Goal: Use online tool/utility: Use online tool/utility

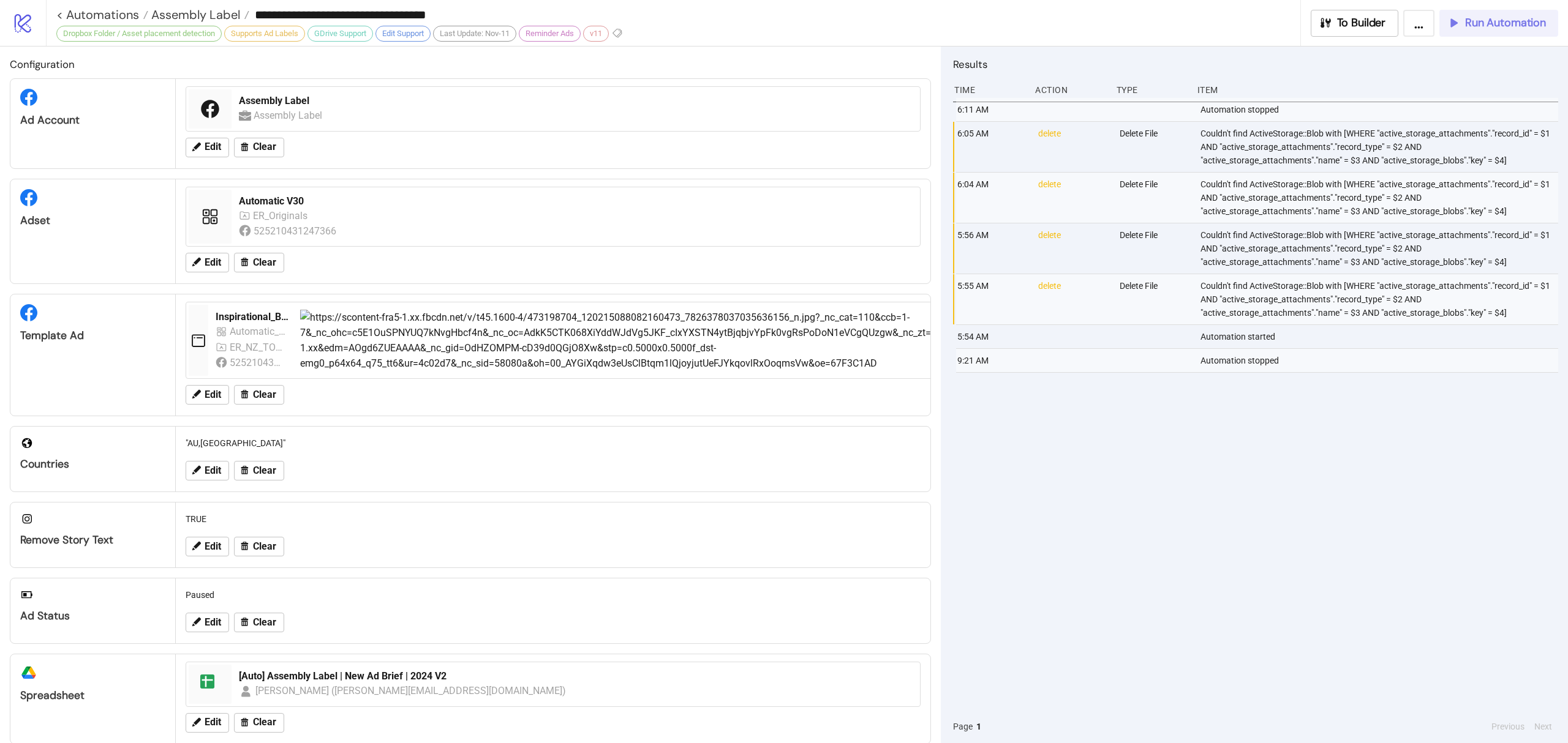
click at [1490, 12] on button "Run Automation" at bounding box center [1499, 23] width 119 height 27
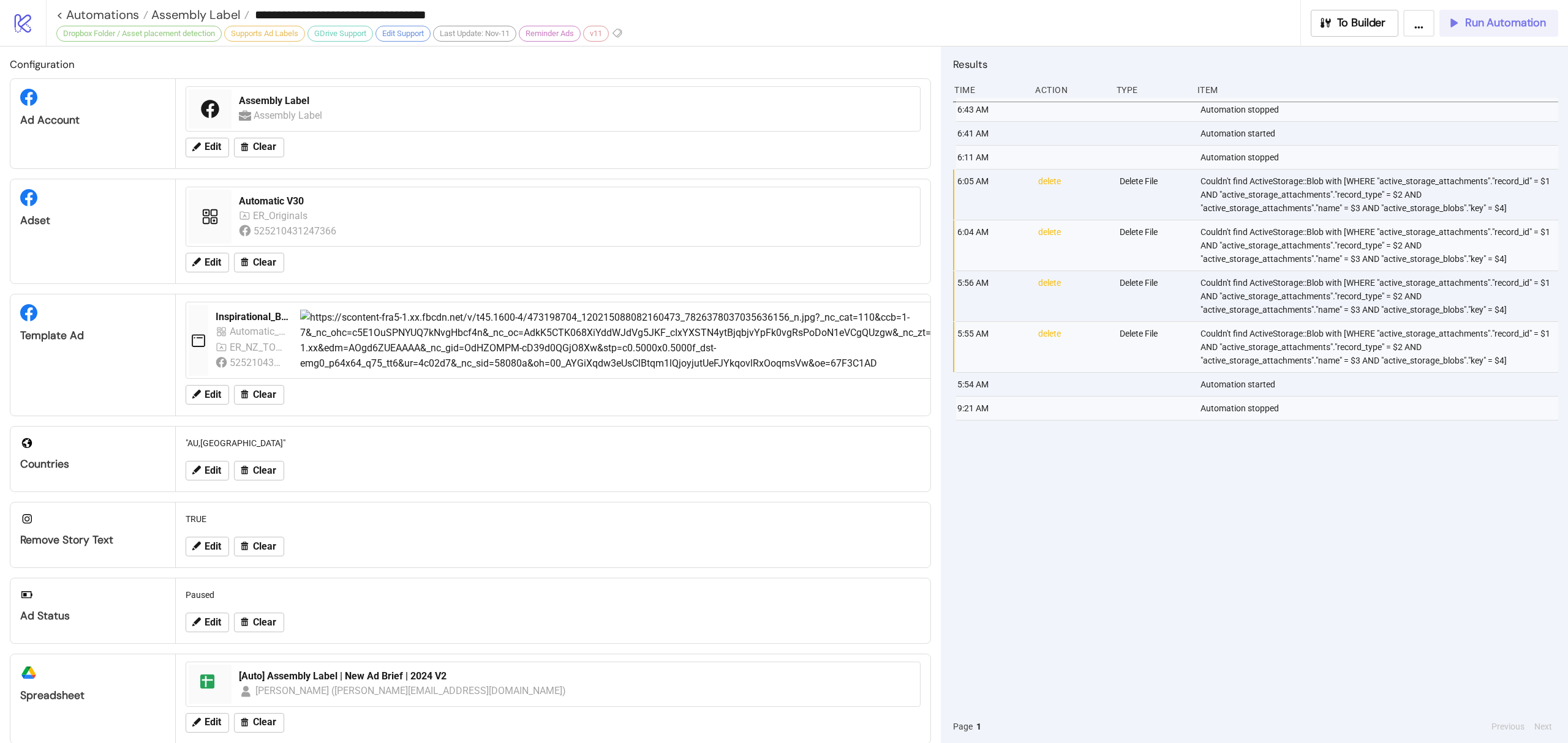
click at [1520, 27] on span "Run Automation" at bounding box center [1506, 23] width 81 height 14
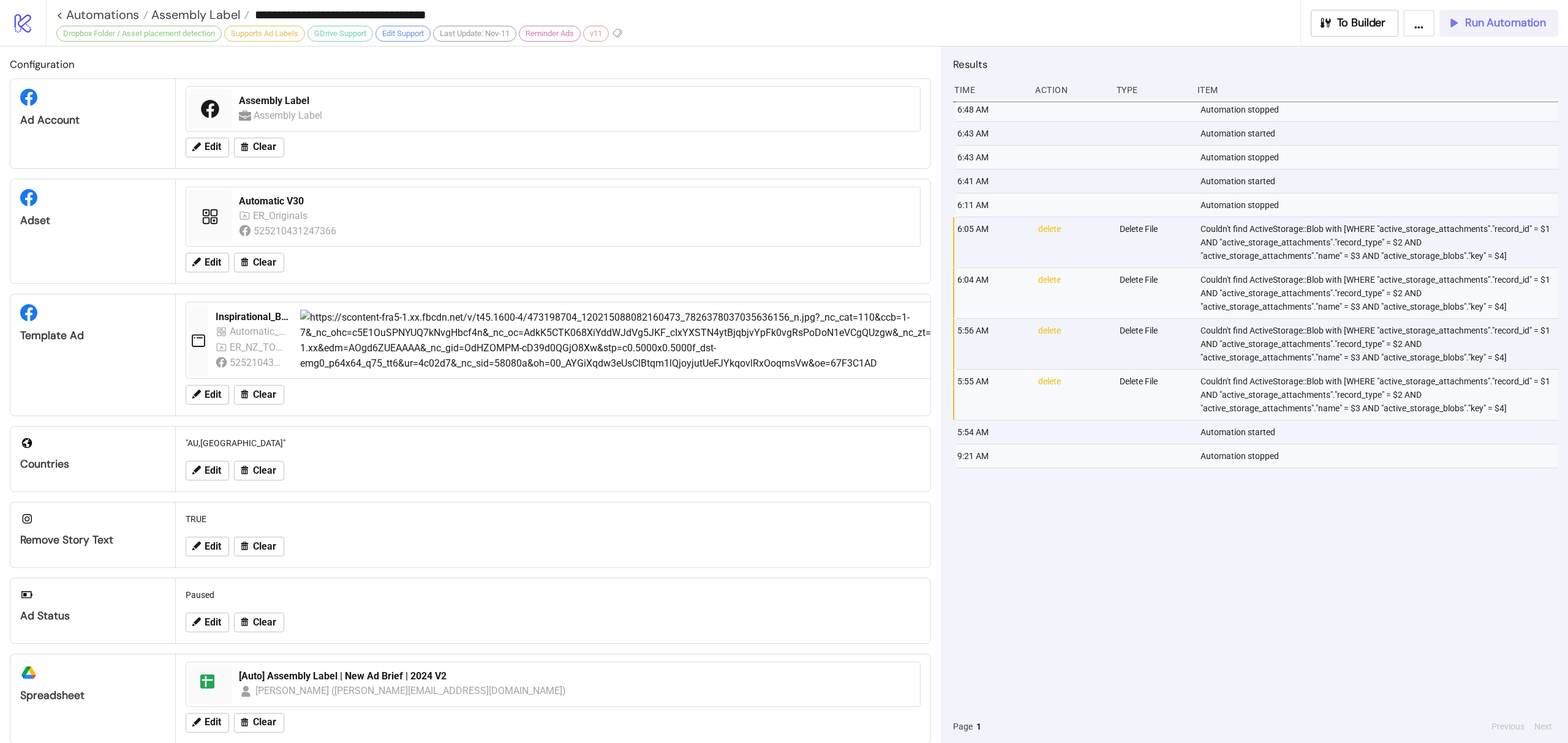
click at [1471, 18] on span "Run Automation" at bounding box center [1506, 23] width 81 height 14
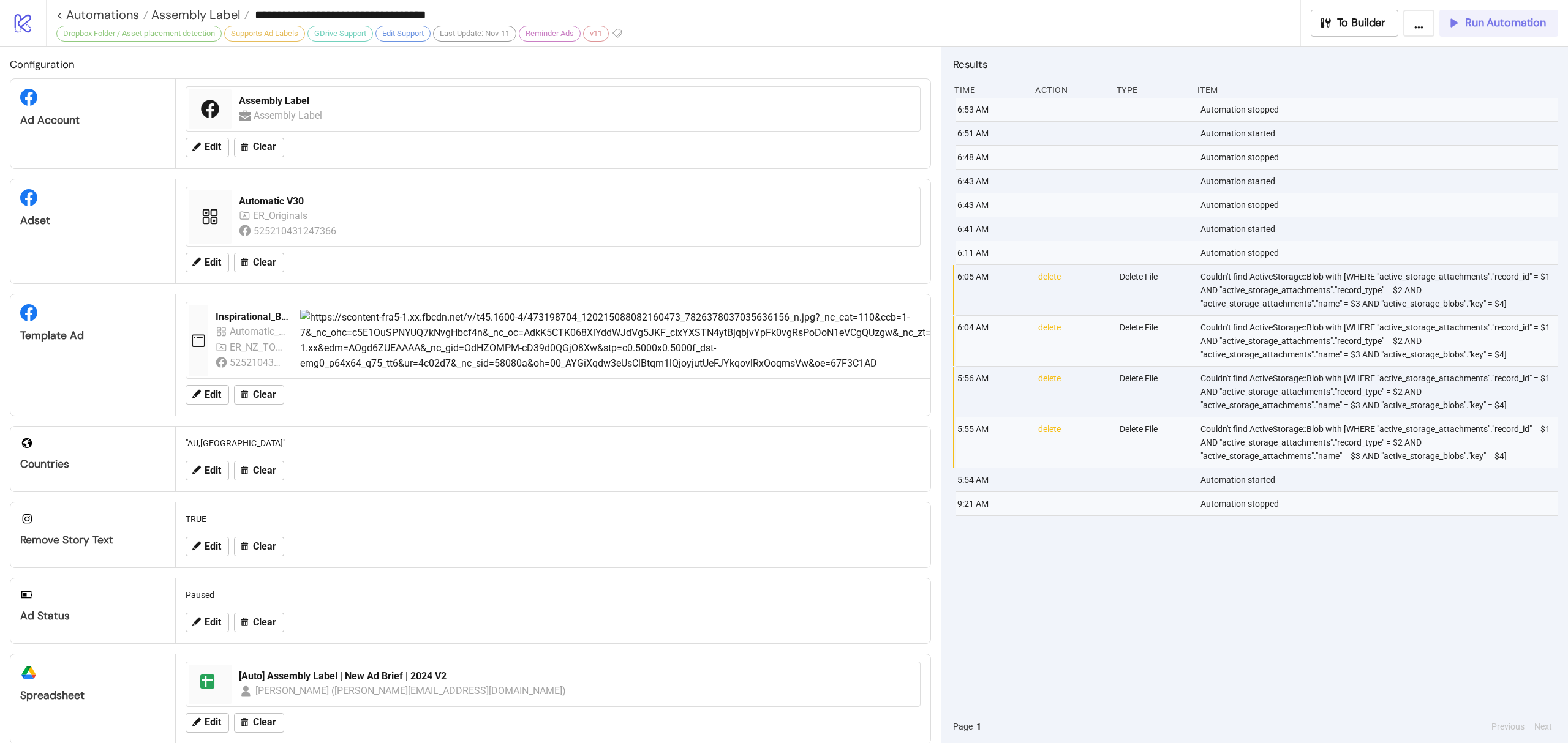
click at [1526, 30] on button "Run Automation" at bounding box center [1499, 23] width 119 height 27
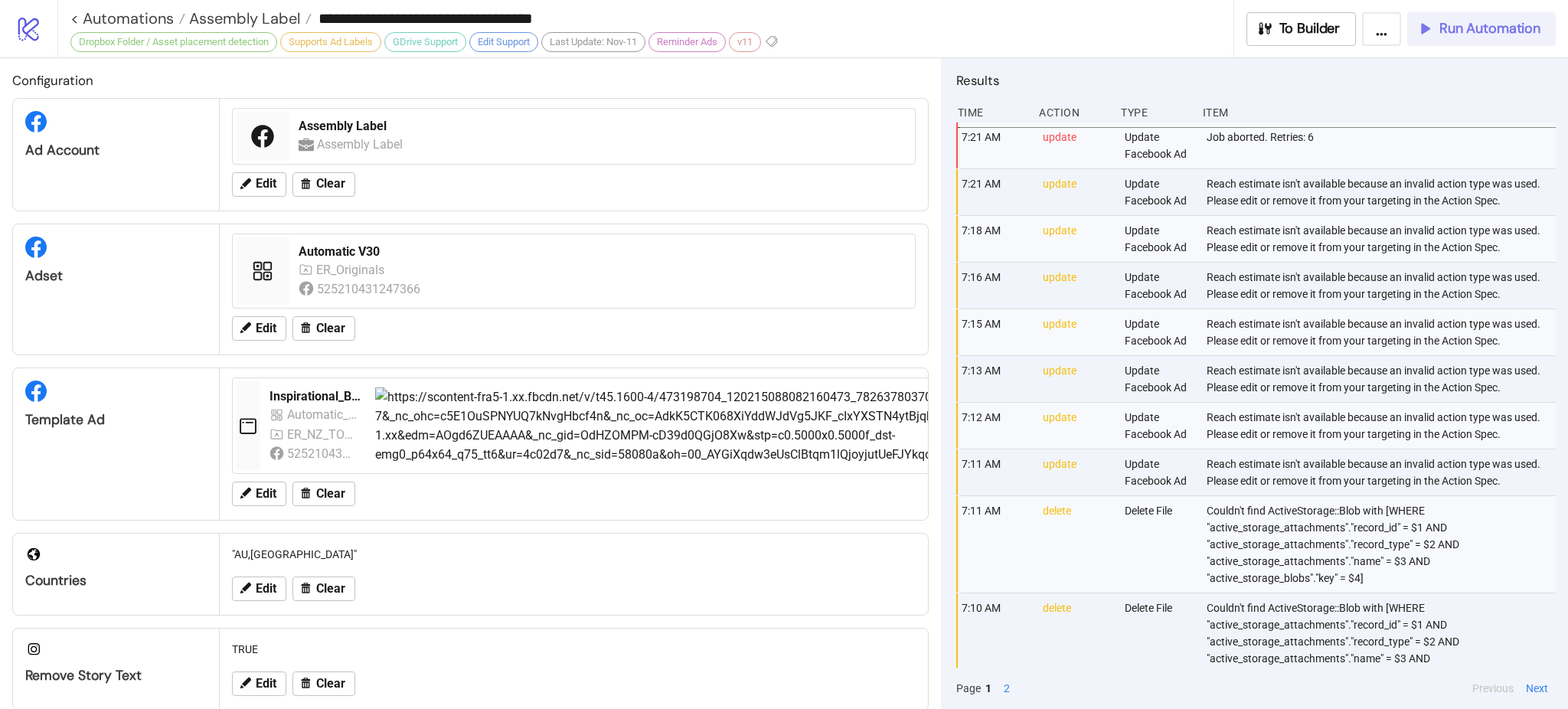
click at [1467, 17] on button "Run Automation" at bounding box center [1481, 29] width 148 height 34
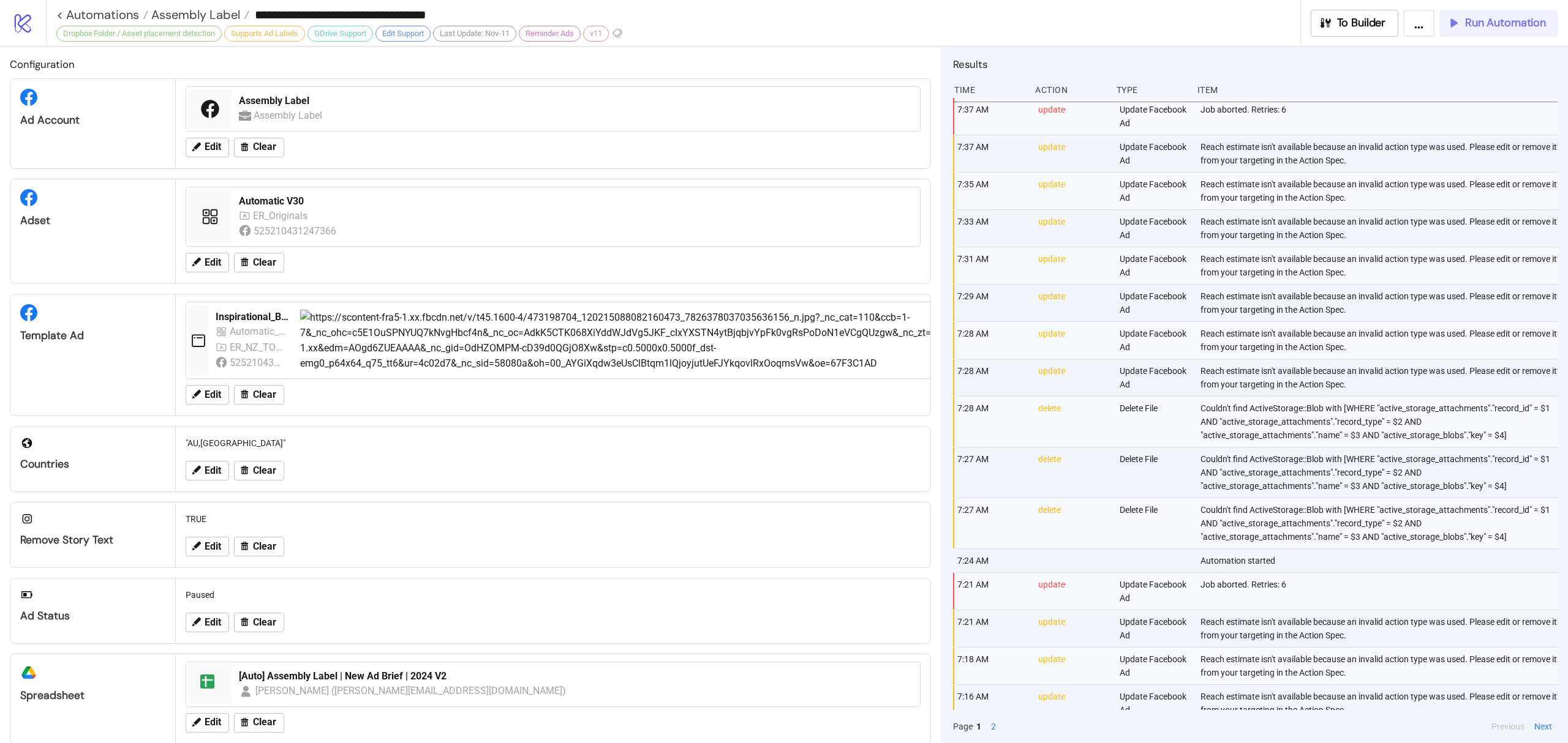
click at [1510, 23] on span "Run Automation" at bounding box center [1506, 23] width 81 height 14
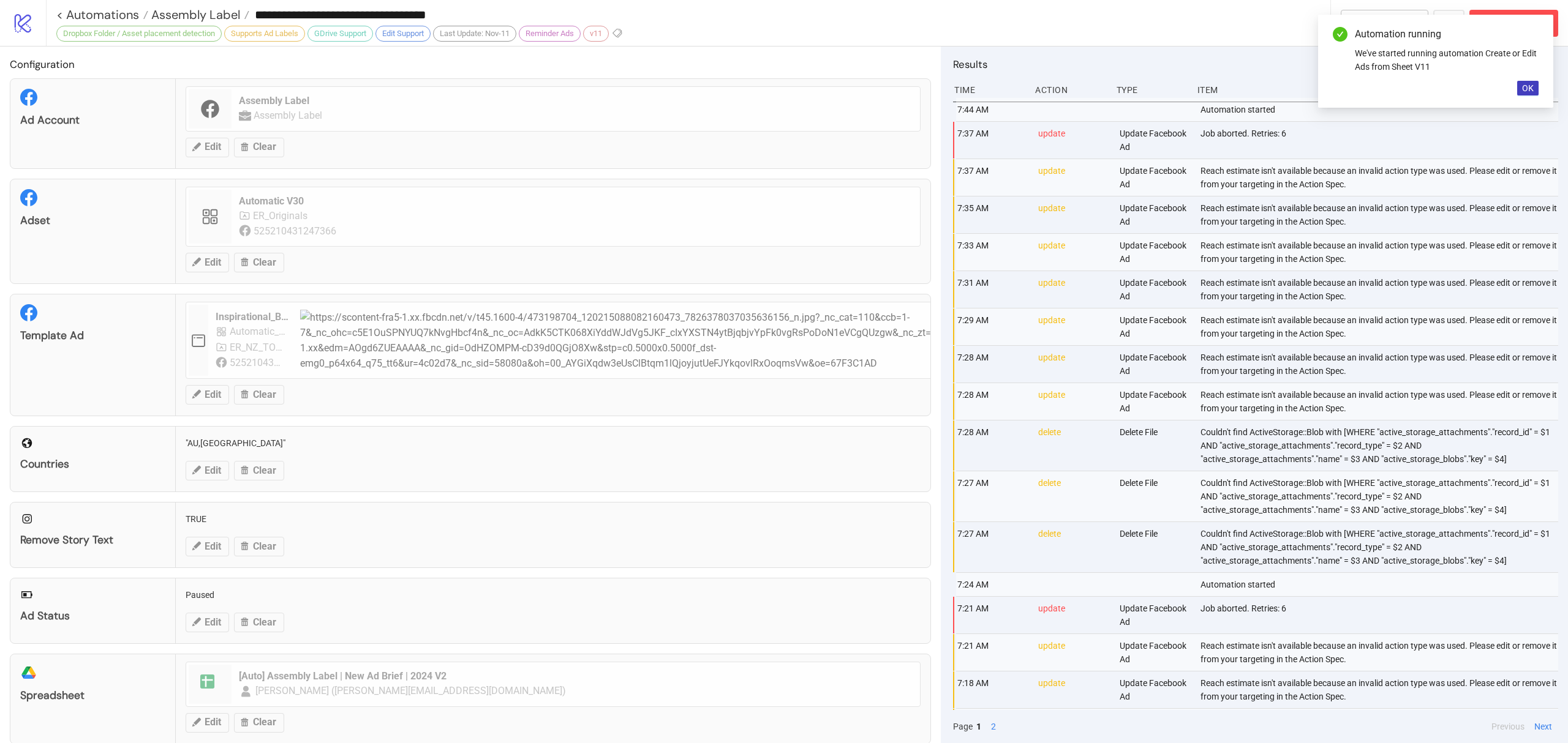
click at [1171, 72] on h2 "Results" at bounding box center [1256, 64] width 605 height 16
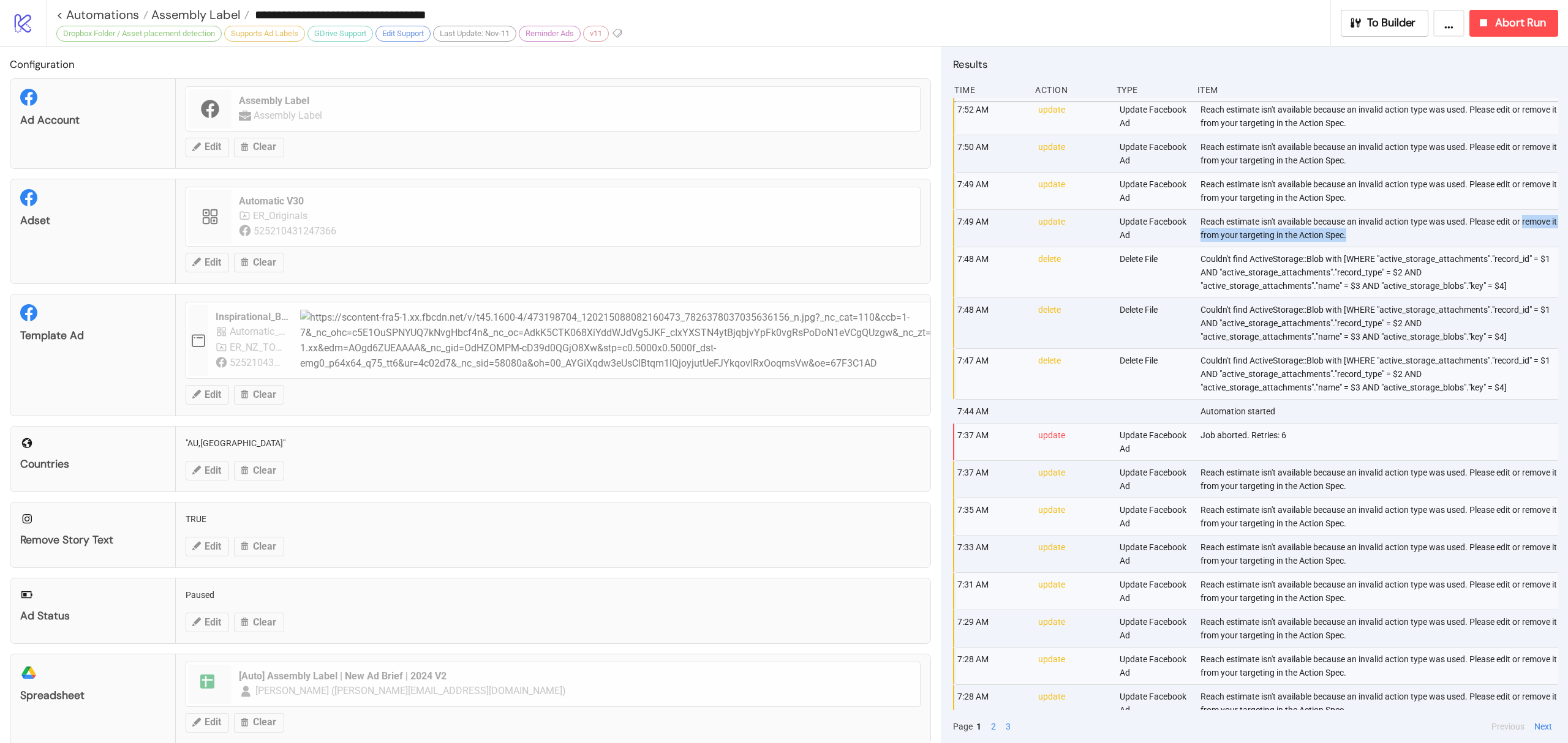
drag, startPoint x: 1402, startPoint y: 233, endPoint x: 1193, endPoint y: 231, distance: 209.0
click at [1199, 231] on div "Reach estimate isn't available because an invalid action type was used. Please …" at bounding box center [1380, 228] width 362 height 37
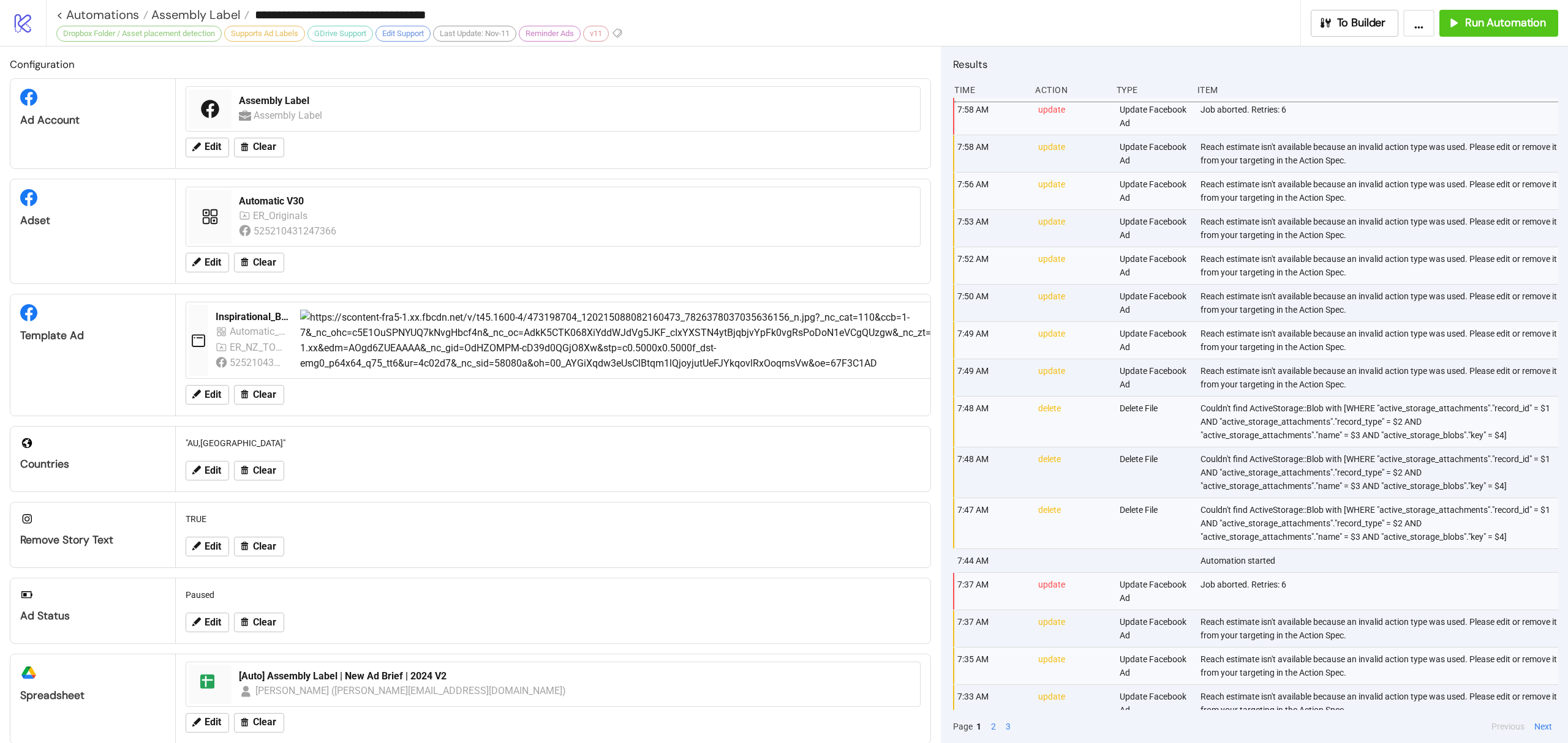
click at [1260, 217] on div "Reach estimate isn't available because an invalid action type was used. Please …" at bounding box center [1380, 228] width 362 height 37
click at [288, 197] on div "Automatic V30" at bounding box center [576, 201] width 674 height 13
